Goal: Find specific page/section: Find specific page/section

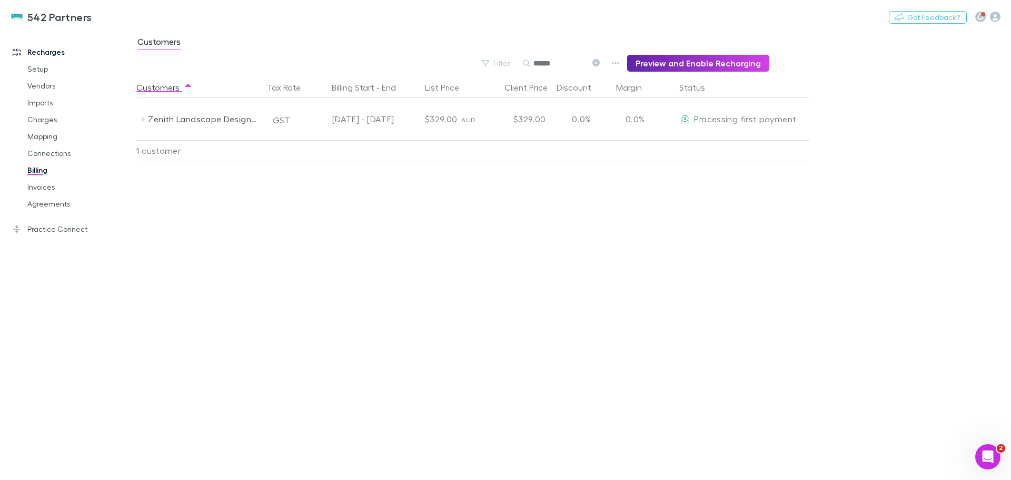
click at [40, 201] on link "Agreements" at bounding box center [79, 203] width 125 height 17
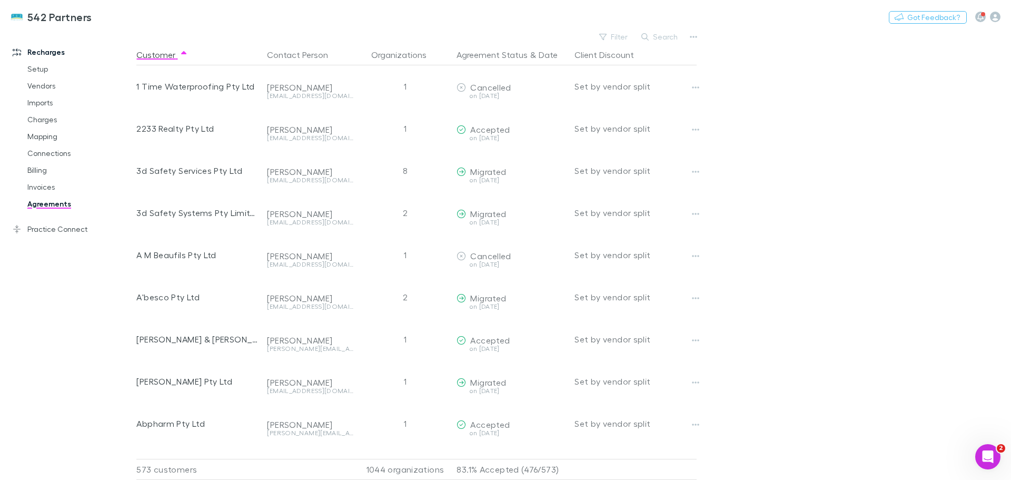
click at [659, 36] on button "Search" at bounding box center [660, 37] width 48 height 13
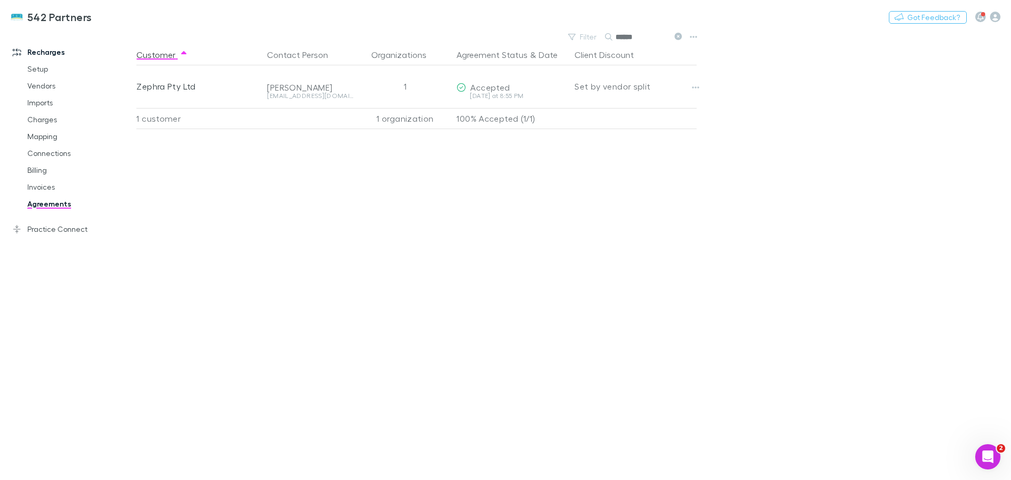
type input "******"
